Goal: Check status: Check status

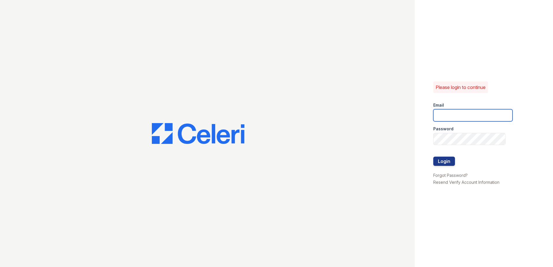
type input "ademary@trinity-pm.com"
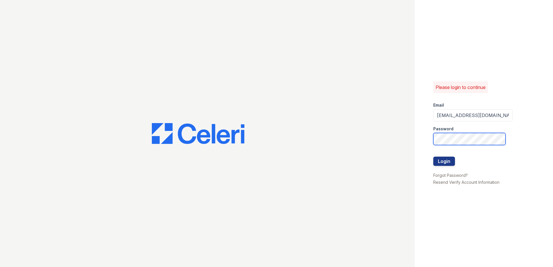
click at [334, 141] on div "Please login to continue Email ademary@trinity-pm.com Password Login Forgot Pas…" at bounding box center [276, 133] width 553 height 267
click at [433, 157] on button "Login" at bounding box center [444, 161] width 22 height 9
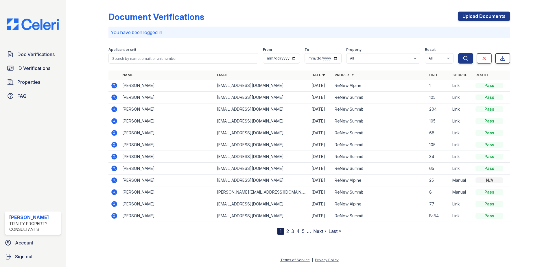
drag, startPoint x: 49, startPoint y: 69, endPoint x: 54, endPoint y: 74, distance: 7.6
click at [49, 69] on span "ID Verifications" at bounding box center [33, 68] width 33 height 7
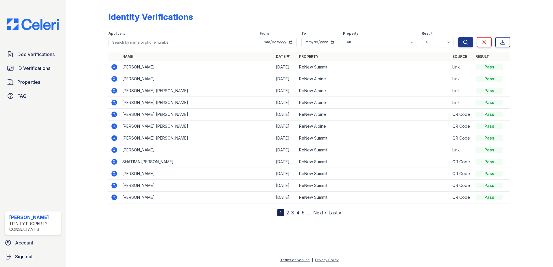
click at [113, 68] on icon at bounding box center [114, 67] width 6 height 6
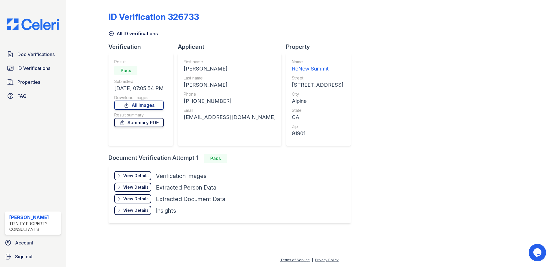
click at [156, 121] on link "Summary PDF" at bounding box center [138, 122] width 49 height 9
drag, startPoint x: 144, startPoint y: 176, endPoint x: 147, endPoint y: 175, distance: 3.4
click at [144, 176] on div "View Details" at bounding box center [135, 176] width 25 height 6
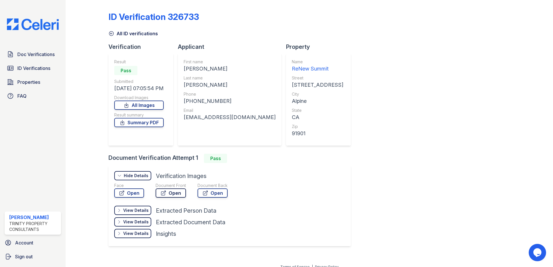
click at [172, 193] on link "Open" at bounding box center [171, 193] width 30 height 9
click at [217, 194] on link "Open" at bounding box center [213, 193] width 30 height 9
click at [420, 52] on div "ID Verification 326733 All ID verifications Verification Result Pass Submitted …" at bounding box center [310, 128] width 402 height 252
click at [49, 54] on span "Doc Verifications" at bounding box center [35, 54] width 37 height 7
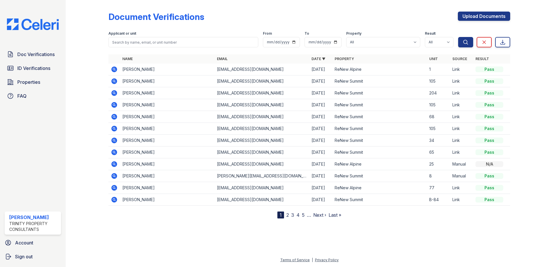
click at [115, 70] on icon at bounding box center [114, 70] width 6 height 6
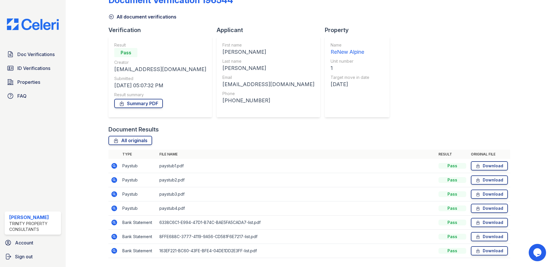
scroll to position [33, 0]
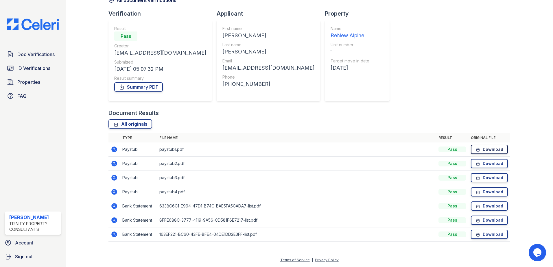
click at [478, 150] on link "Download" at bounding box center [489, 149] width 37 height 9
click at [46, 53] on span "Doc Verifications" at bounding box center [35, 54] width 37 height 7
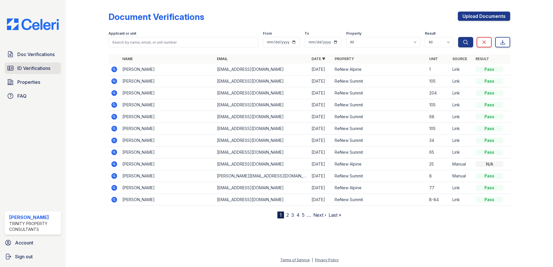
click at [46, 68] on span "ID Verifications" at bounding box center [33, 68] width 33 height 7
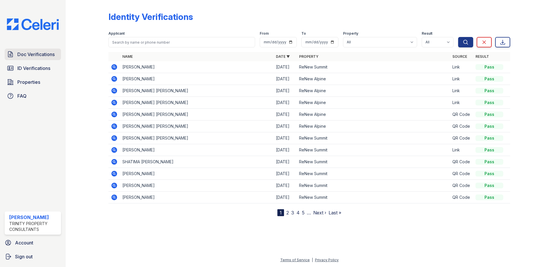
click at [38, 56] on span "Doc Verifications" at bounding box center [35, 54] width 37 height 7
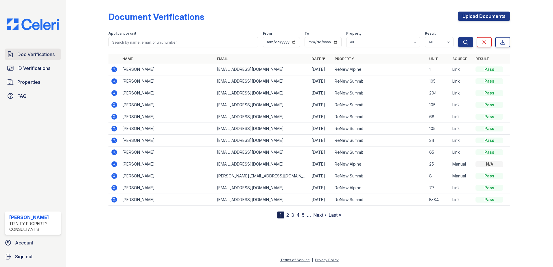
click at [42, 56] on span "Doc Verifications" at bounding box center [35, 54] width 37 height 7
click at [35, 54] on span "Doc Verifications" at bounding box center [35, 54] width 37 height 7
click at [26, 54] on span "Doc Verifications" at bounding box center [35, 54] width 37 height 7
click at [38, 70] on span "ID Verifications" at bounding box center [33, 68] width 33 height 7
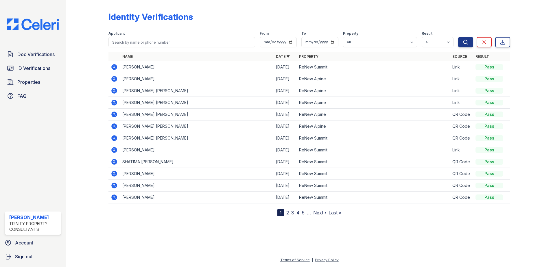
click at [35, 57] on span "Doc Verifications" at bounding box center [35, 54] width 37 height 7
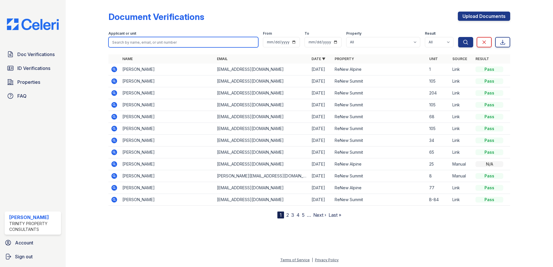
click at [231, 42] on input "search" at bounding box center [184, 42] width 150 height 10
type input "jason"
click at [458, 37] on button "Search" at bounding box center [465, 42] width 15 height 10
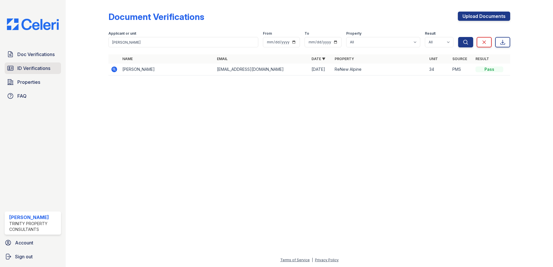
click at [45, 70] on span "ID Verifications" at bounding box center [33, 68] width 33 height 7
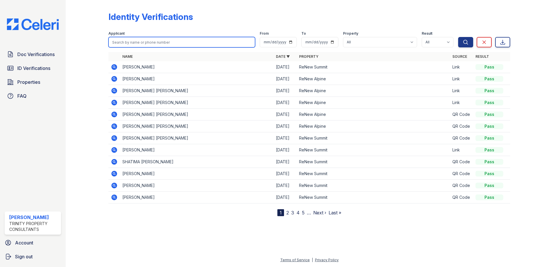
click at [130, 43] on input "search" at bounding box center [182, 42] width 147 height 10
type input "jason"
click at [458, 37] on button "Search" at bounding box center [465, 42] width 15 height 10
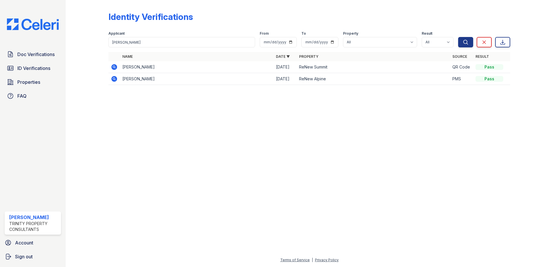
click at [369, 10] on div "Identity Verifications Filter Applicant jason From To Property All ReNew Alpine…" at bounding box center [310, 46] width 402 height 89
click at [386, 18] on div "Identity Verifications" at bounding box center [310, 19] width 402 height 15
